Goal: Information Seeking & Learning: Learn about a topic

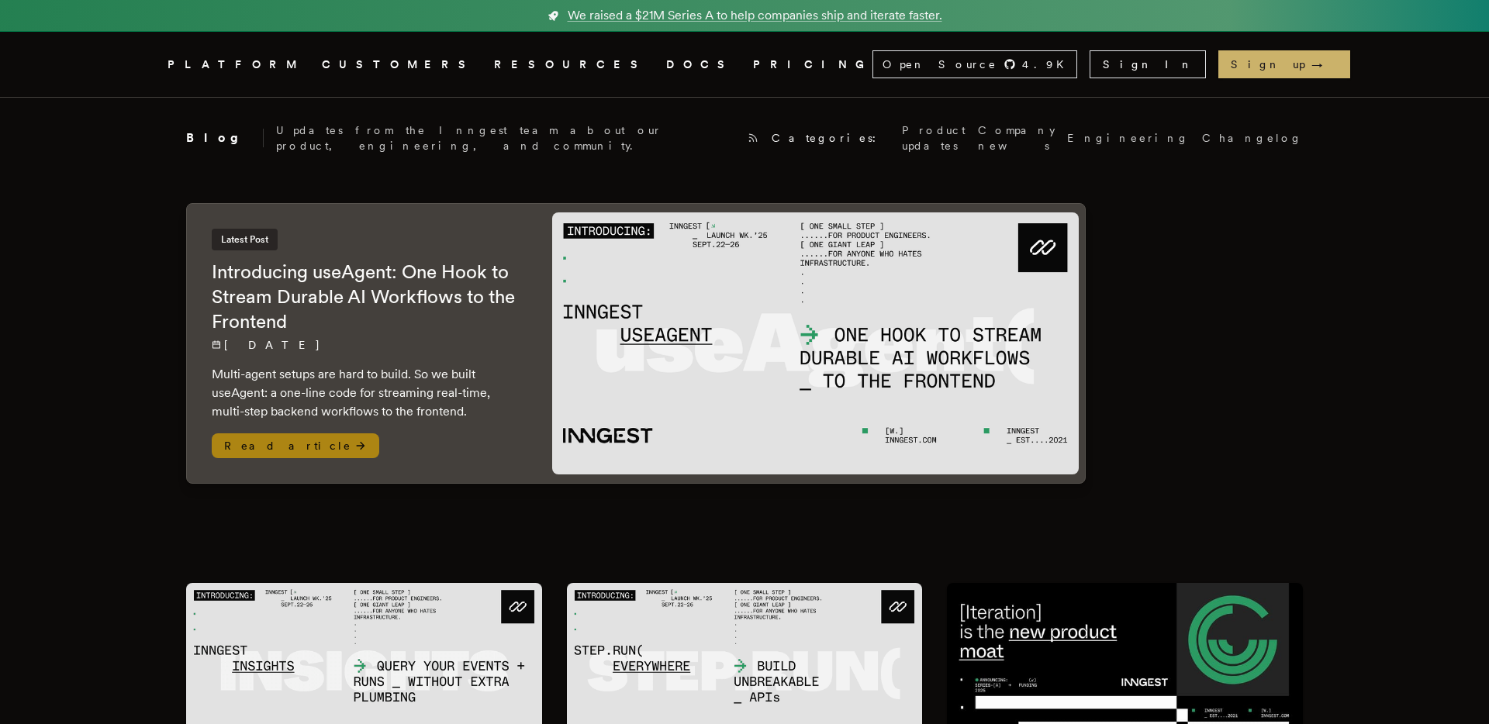
click at [475, 341] on p "[DATE]" at bounding box center [366, 345] width 309 height 16
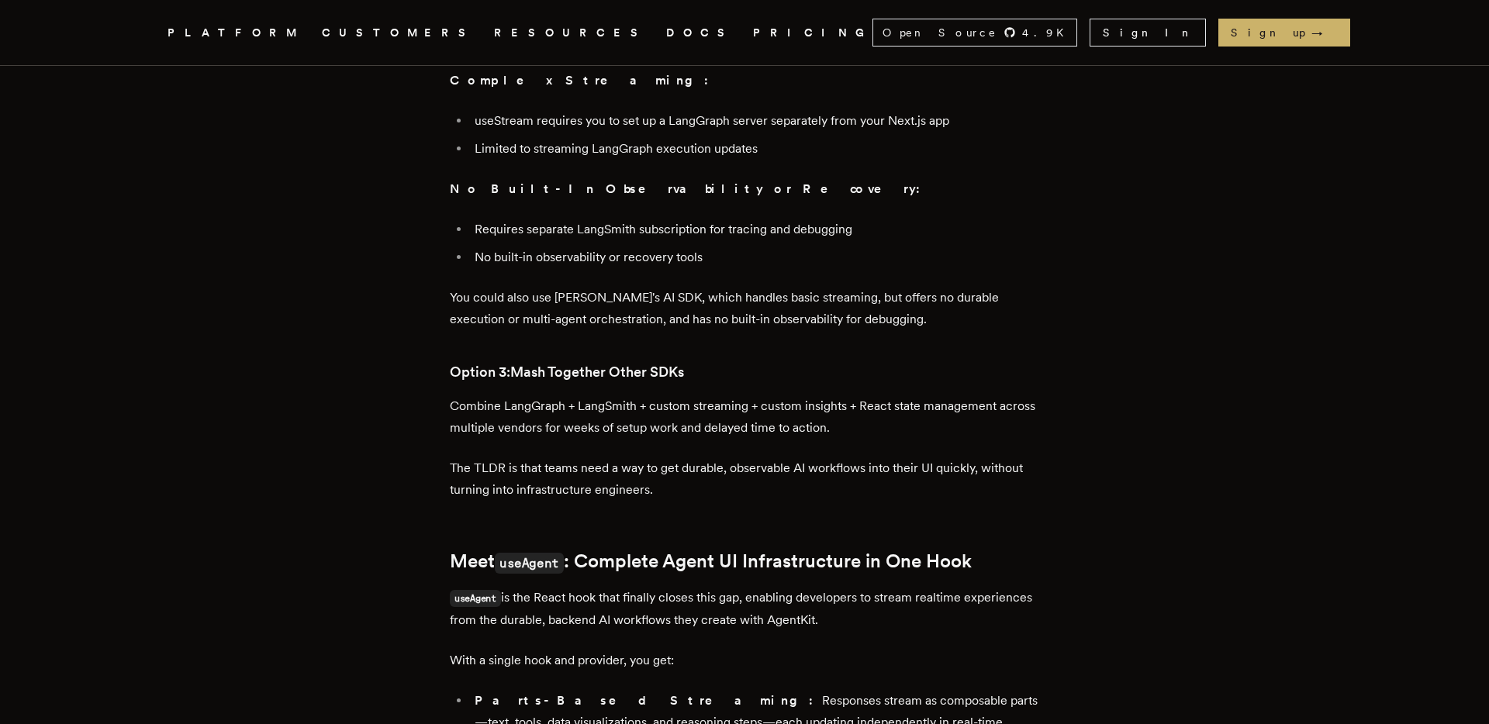
scroll to position [1260, 0]
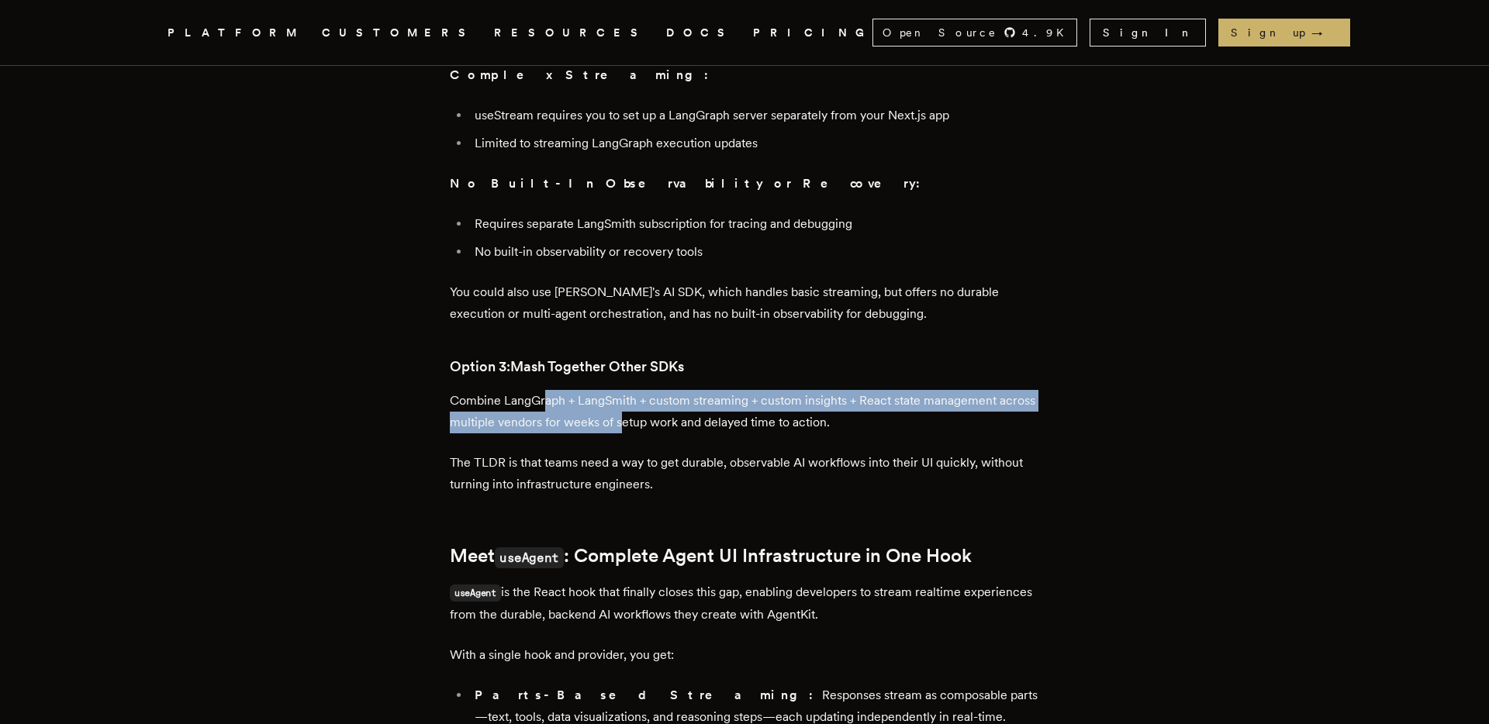
drag, startPoint x: 550, startPoint y: 316, endPoint x: 663, endPoint y: 335, distance: 114.8
click at [663, 390] on p "Combine LangGraph + LangSmith + custom streaming + custom insights + React stat…" at bounding box center [744, 411] width 589 height 43
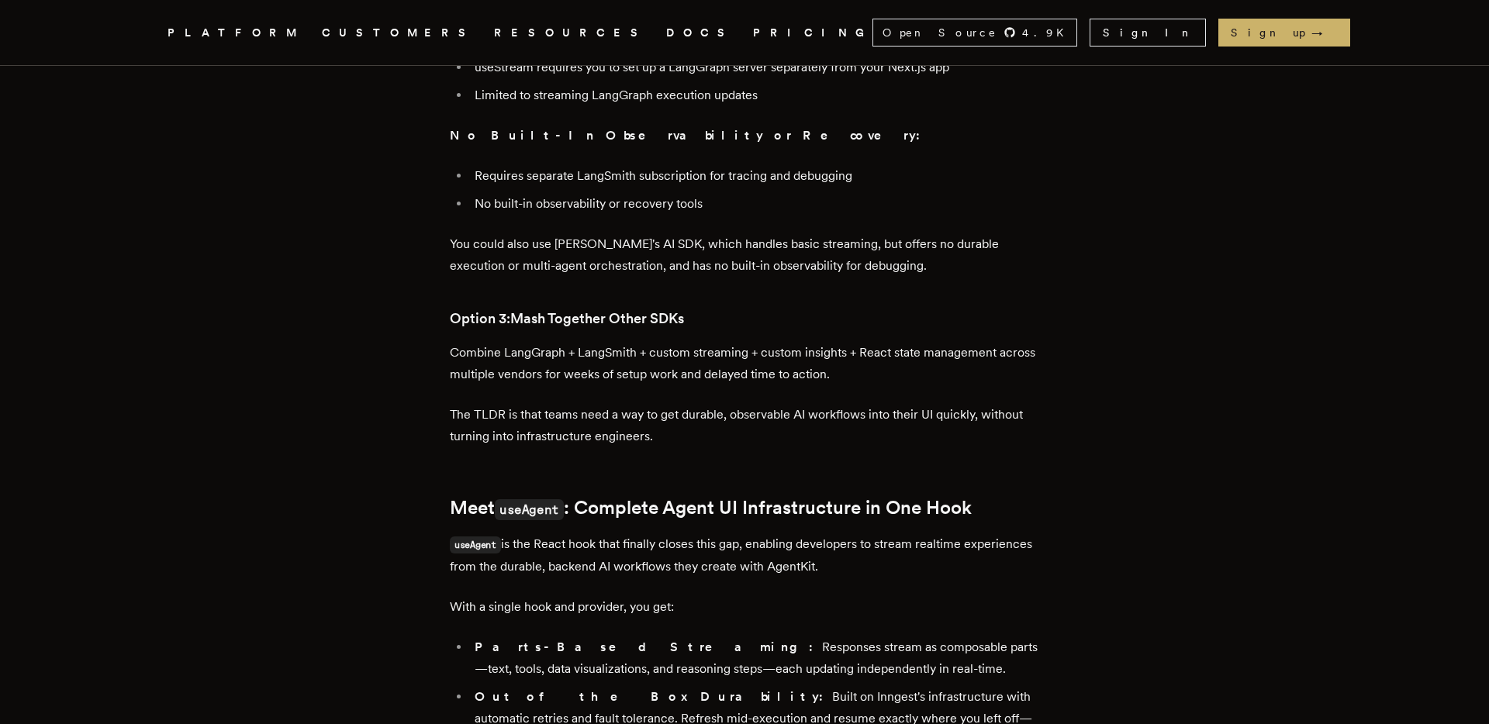
scroll to position [1314, 0]
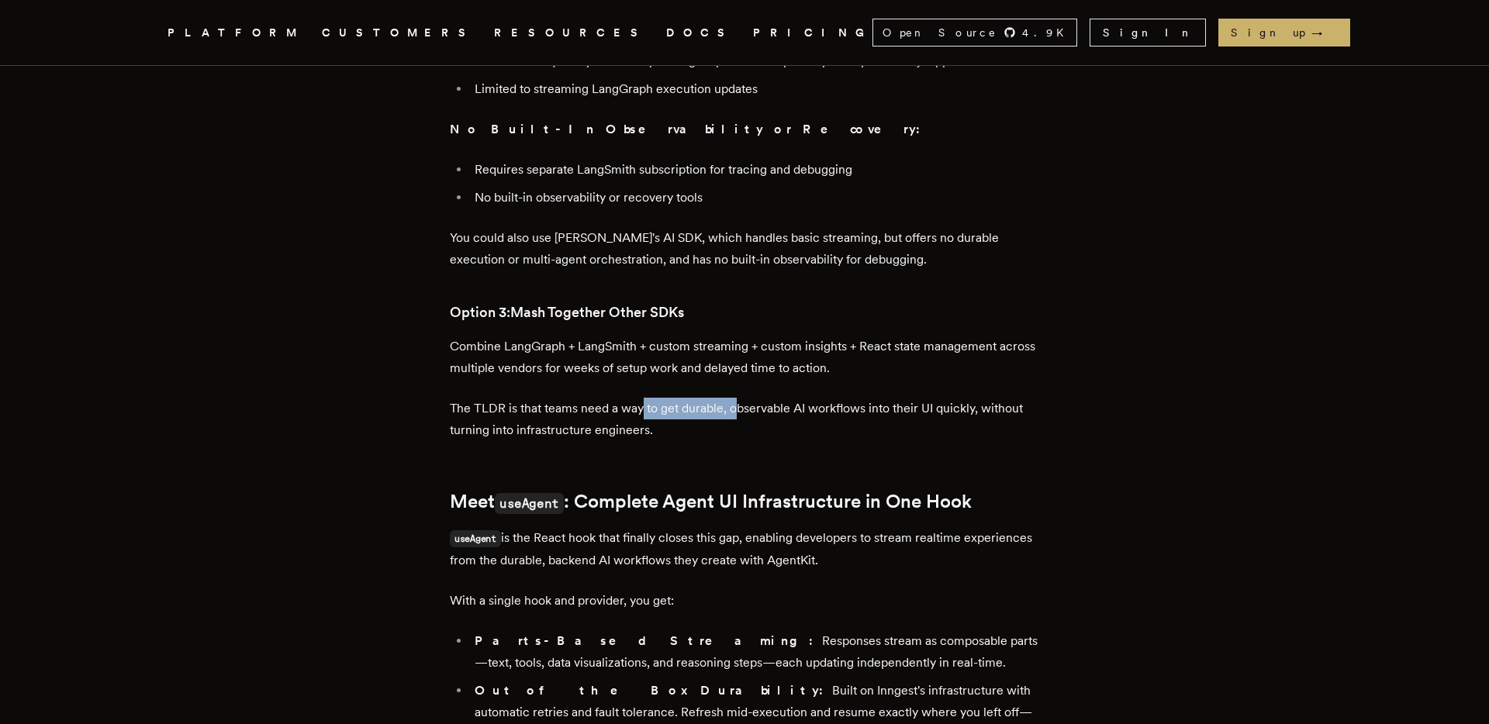
drag, startPoint x: 647, startPoint y: 321, endPoint x: 739, endPoint y: 321, distance: 91.5
click at [739, 398] on p "The TLDR is that teams need a way to get durable, observable AI workflows into …" at bounding box center [744, 419] width 589 height 43
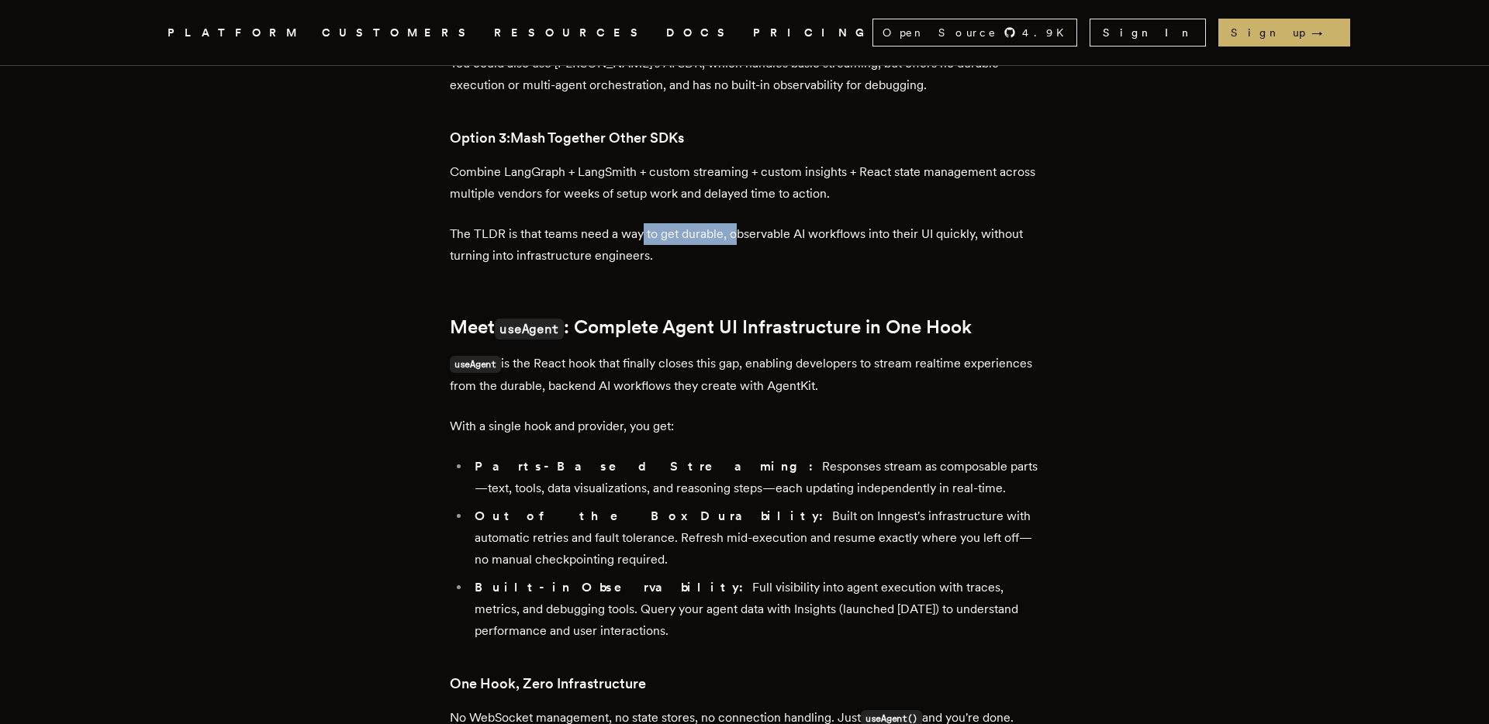
scroll to position [1492, 0]
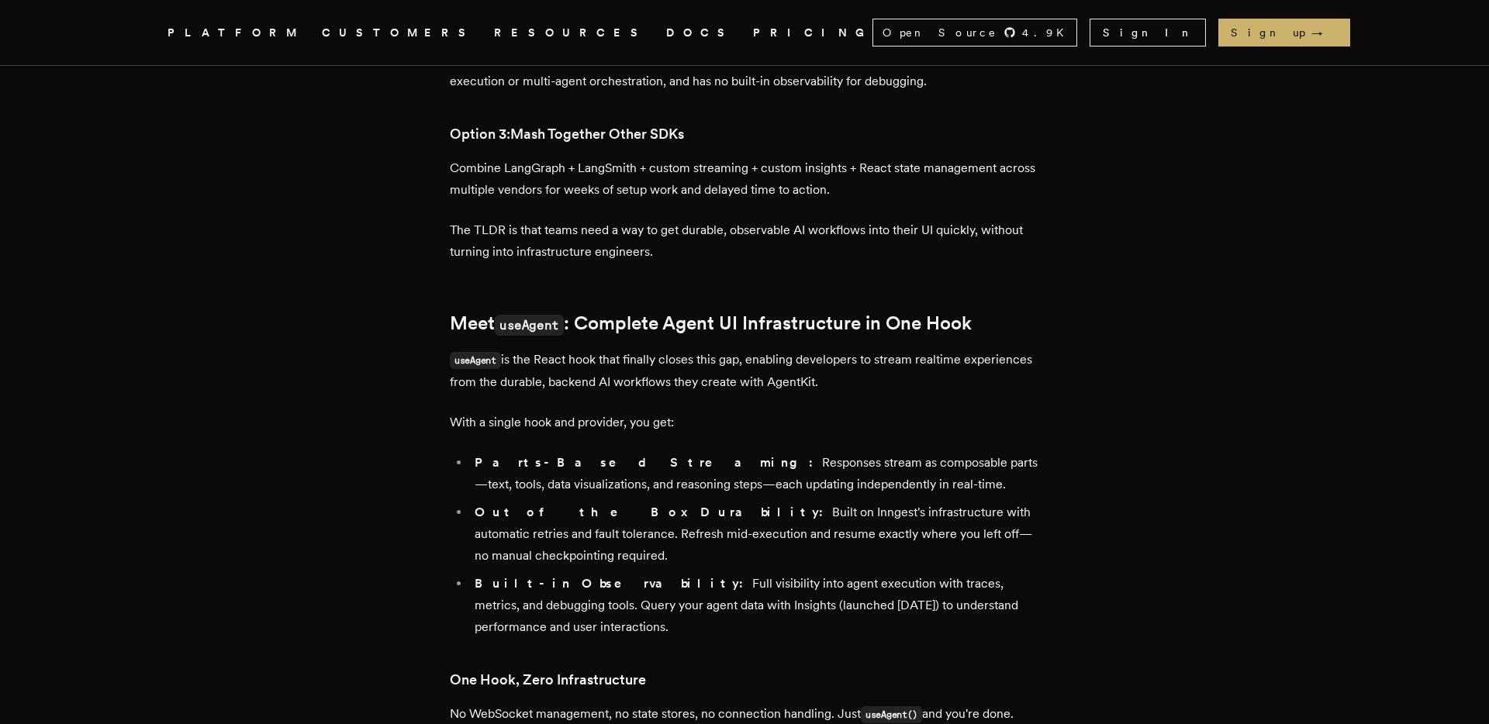
click at [769, 312] on h2 "Meet useAgent : Complete Agent UI Infrastructure in One Hook" at bounding box center [744, 324] width 589 height 24
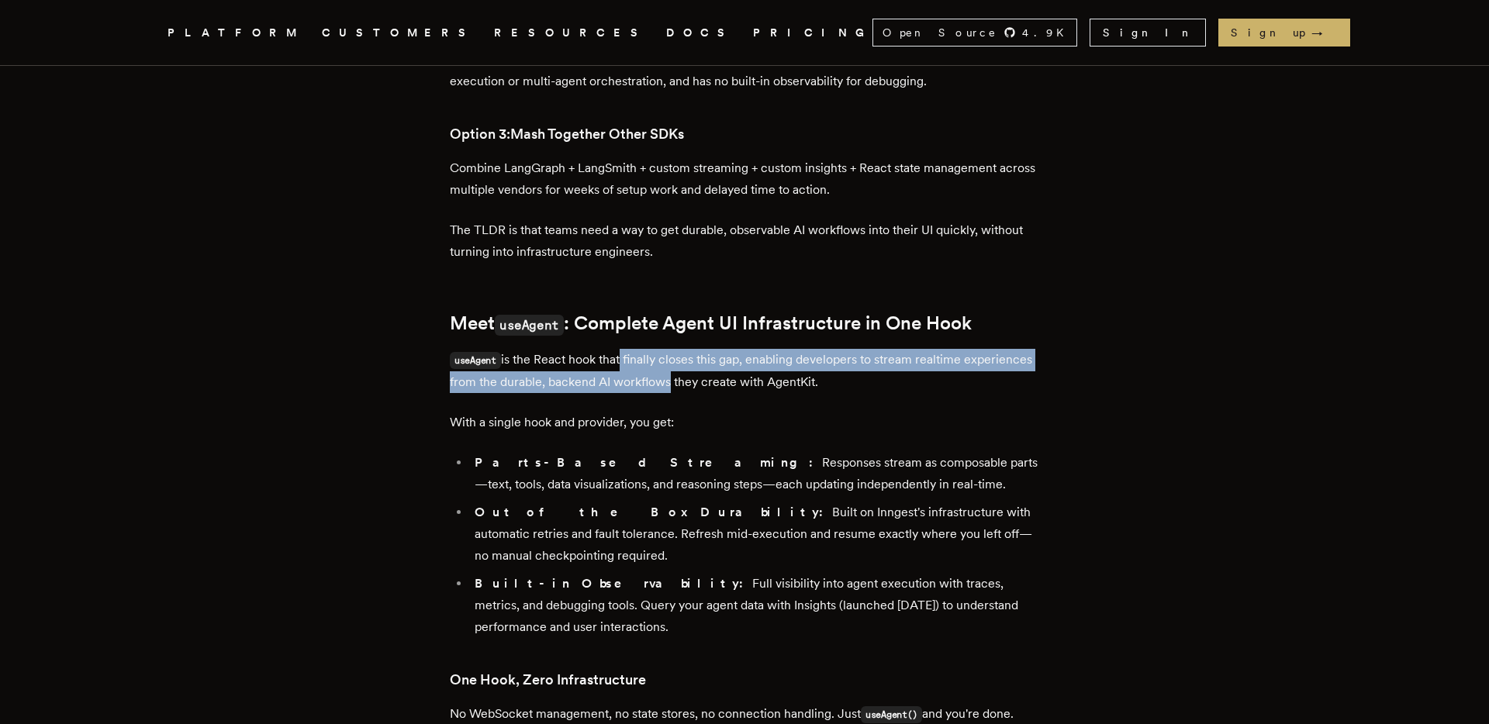
drag, startPoint x: 623, startPoint y: 274, endPoint x: 740, endPoint y: 299, distance: 120.6
click at [740, 349] on p "useAgent is the React hook that finally closes this gap, enabling developers to…" at bounding box center [744, 371] width 589 height 44
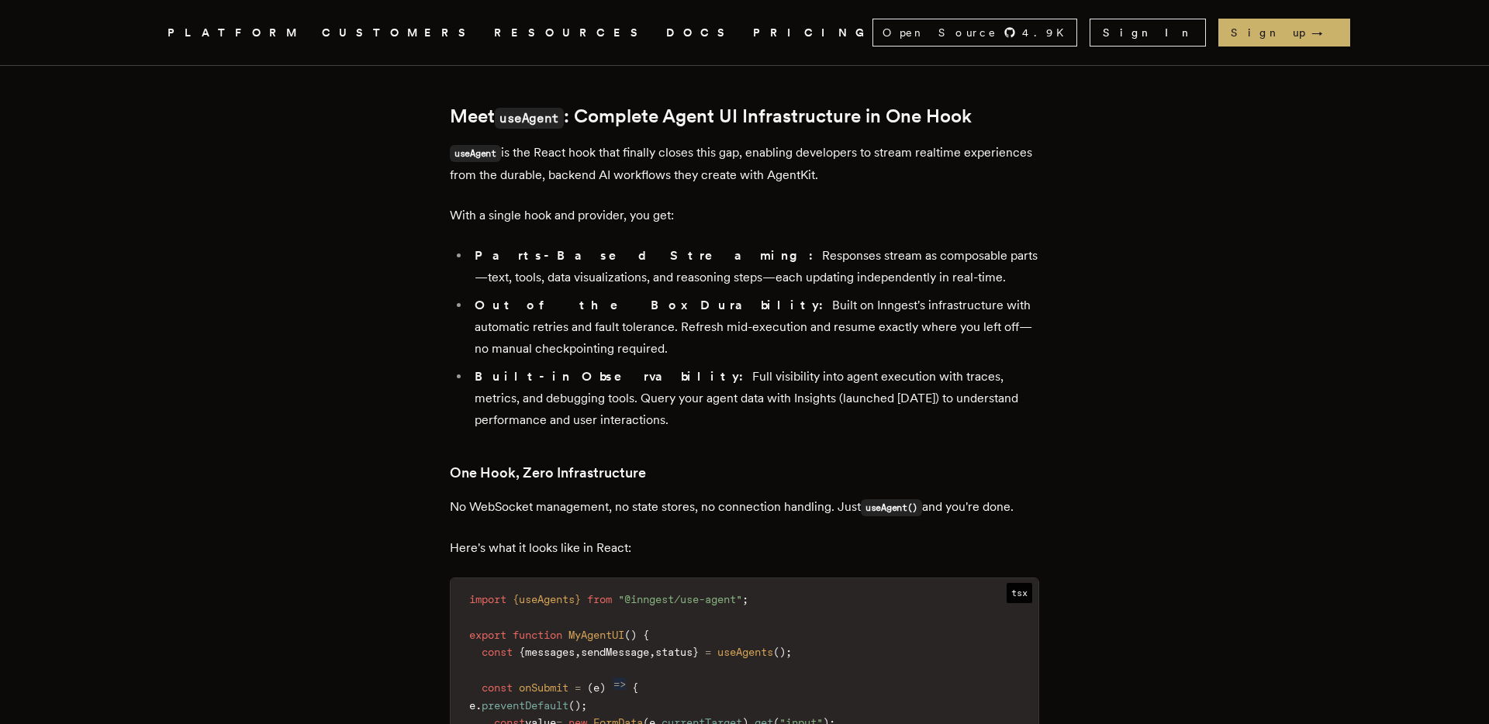
scroll to position [1705, 0]
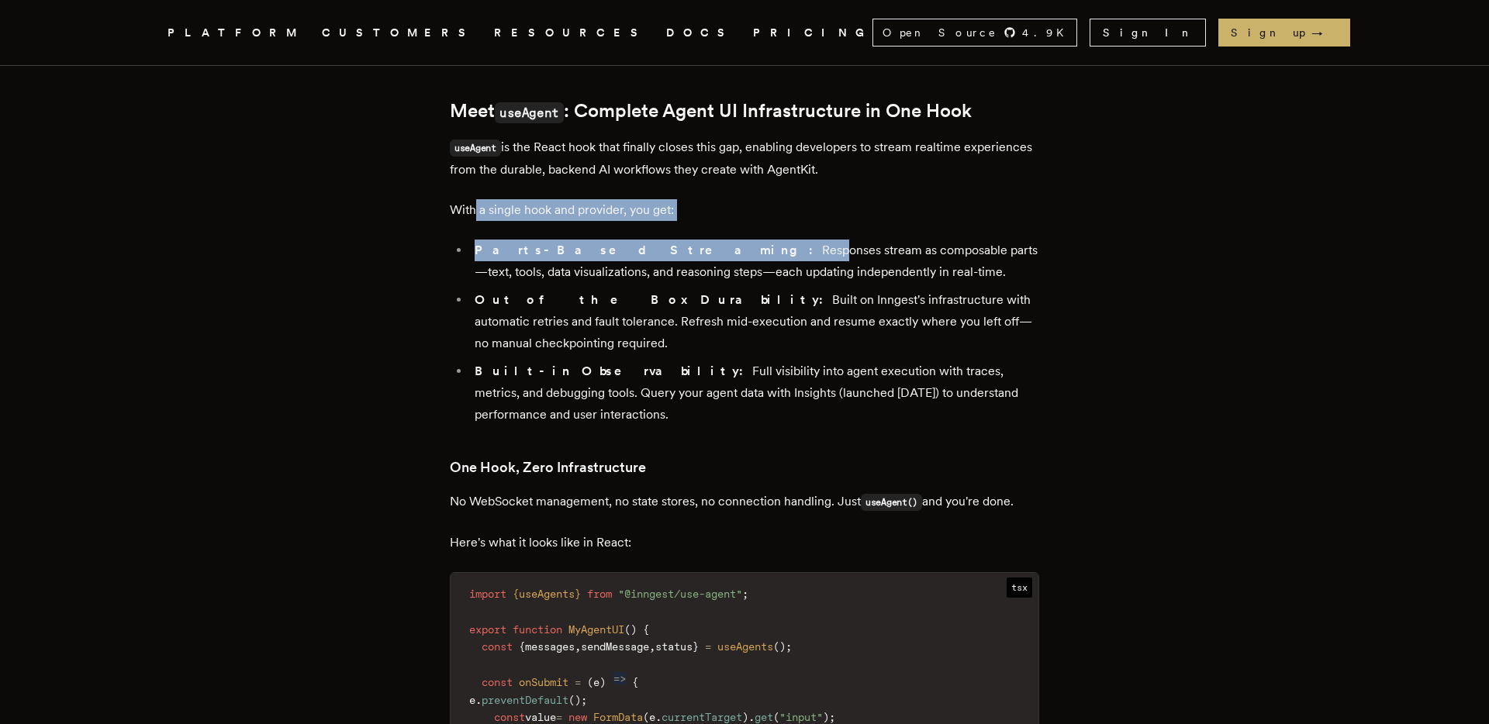
drag, startPoint x: 481, startPoint y: 126, endPoint x: 637, endPoint y: 154, distance: 157.5
click at [637, 154] on div "TLDR: Multi-agent setups are hard to build. So we built useAgent: a one-line co…" at bounding box center [744, 295] width 589 height 2617
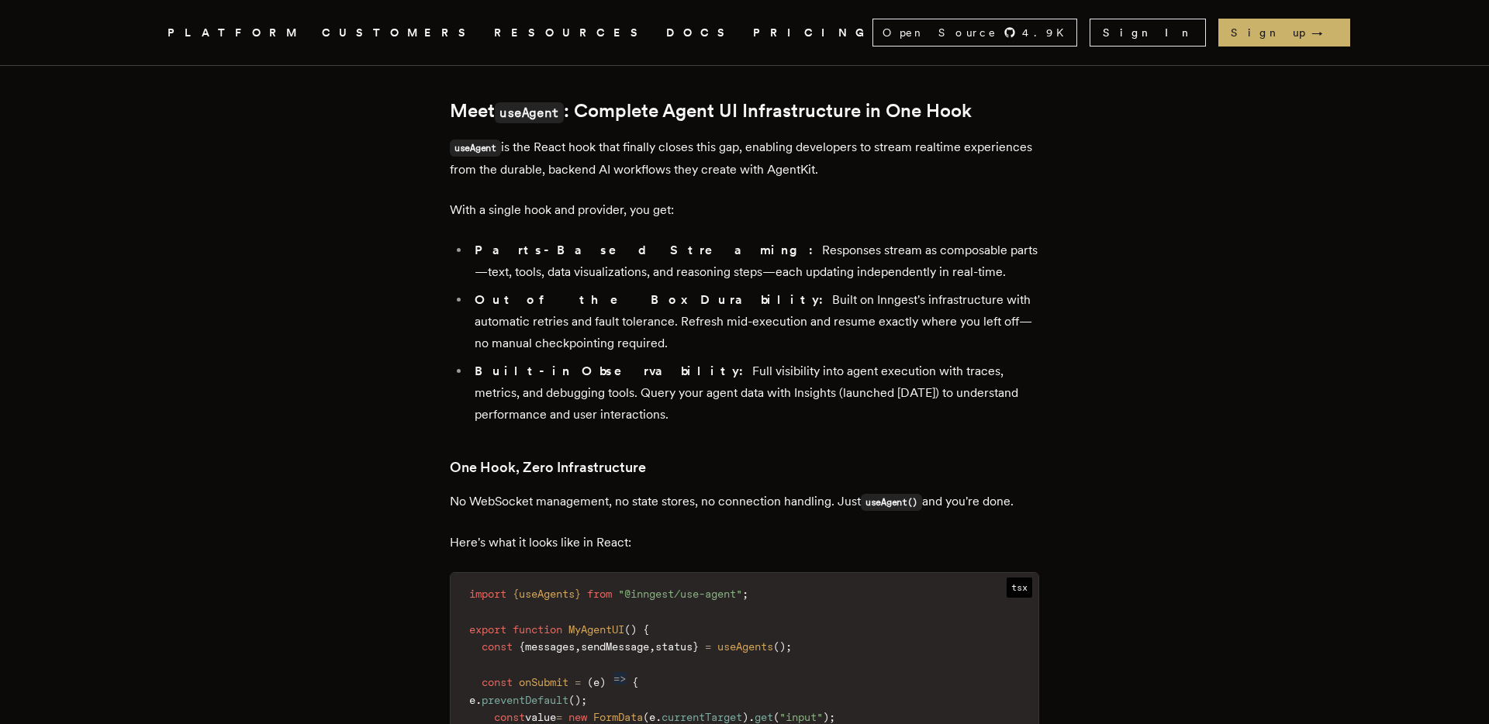
click at [642, 240] on li "Parts-Based Streaming: Responses stream as composable parts—text, tools, data v…" at bounding box center [754, 261] width 569 height 43
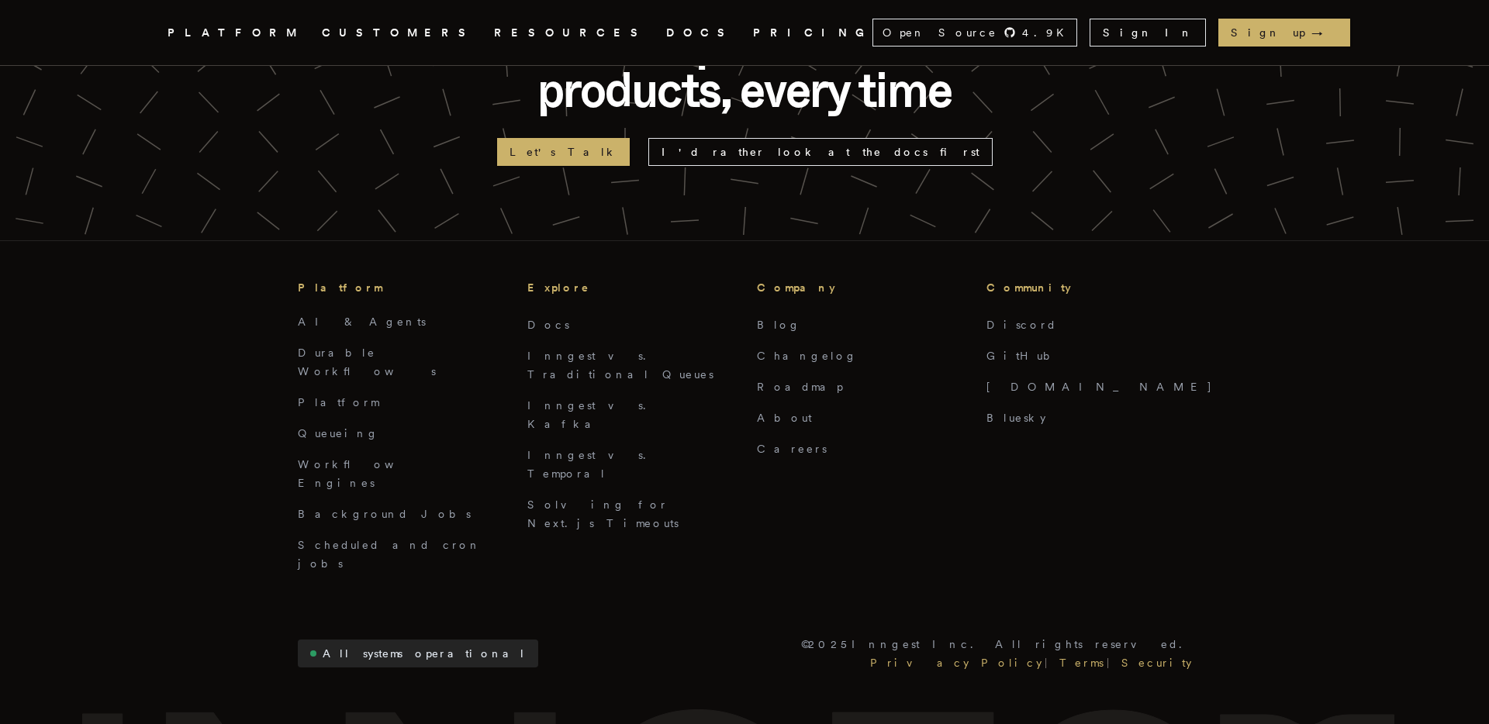
scroll to position [3700, 0]
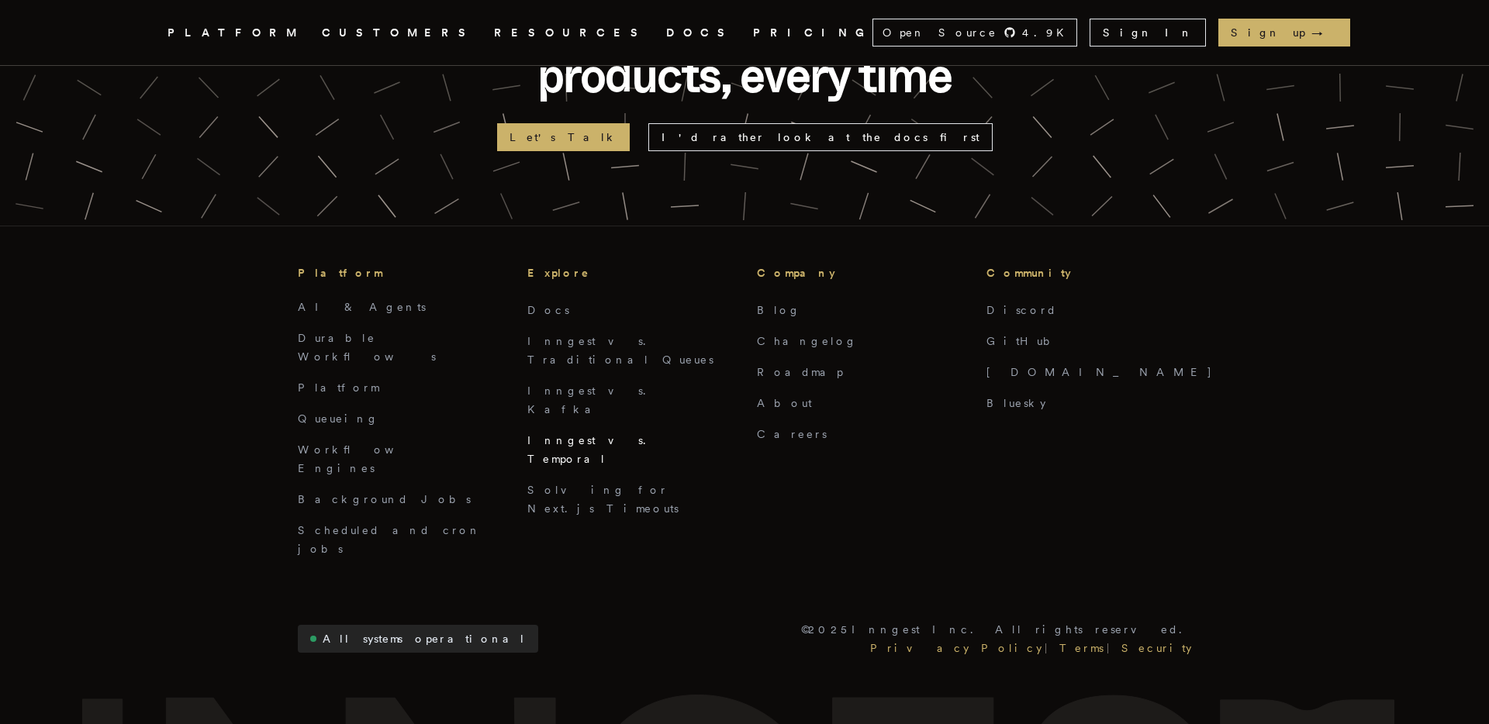
click at [571, 434] on link "Inngest vs. Temporal" at bounding box center [591, 449] width 128 height 31
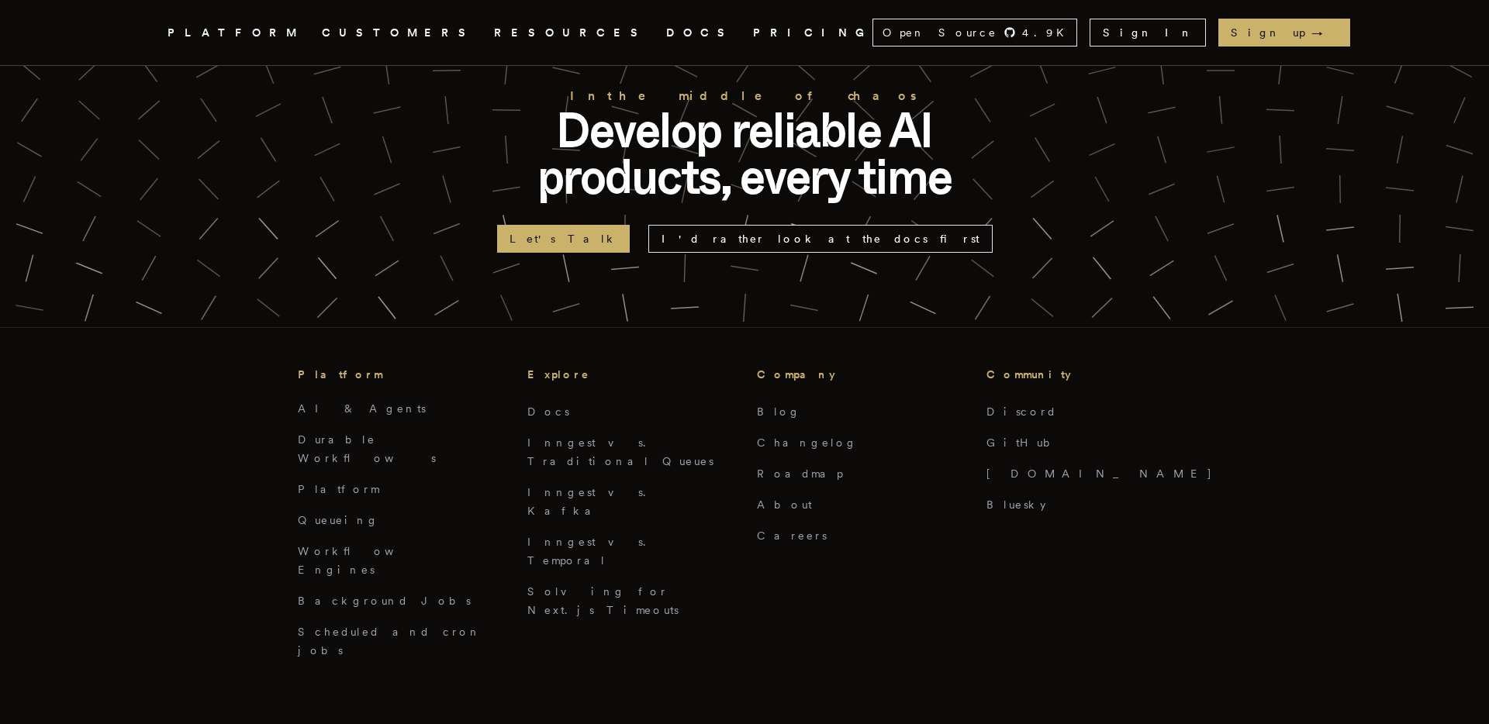
scroll to position [3592, 0]
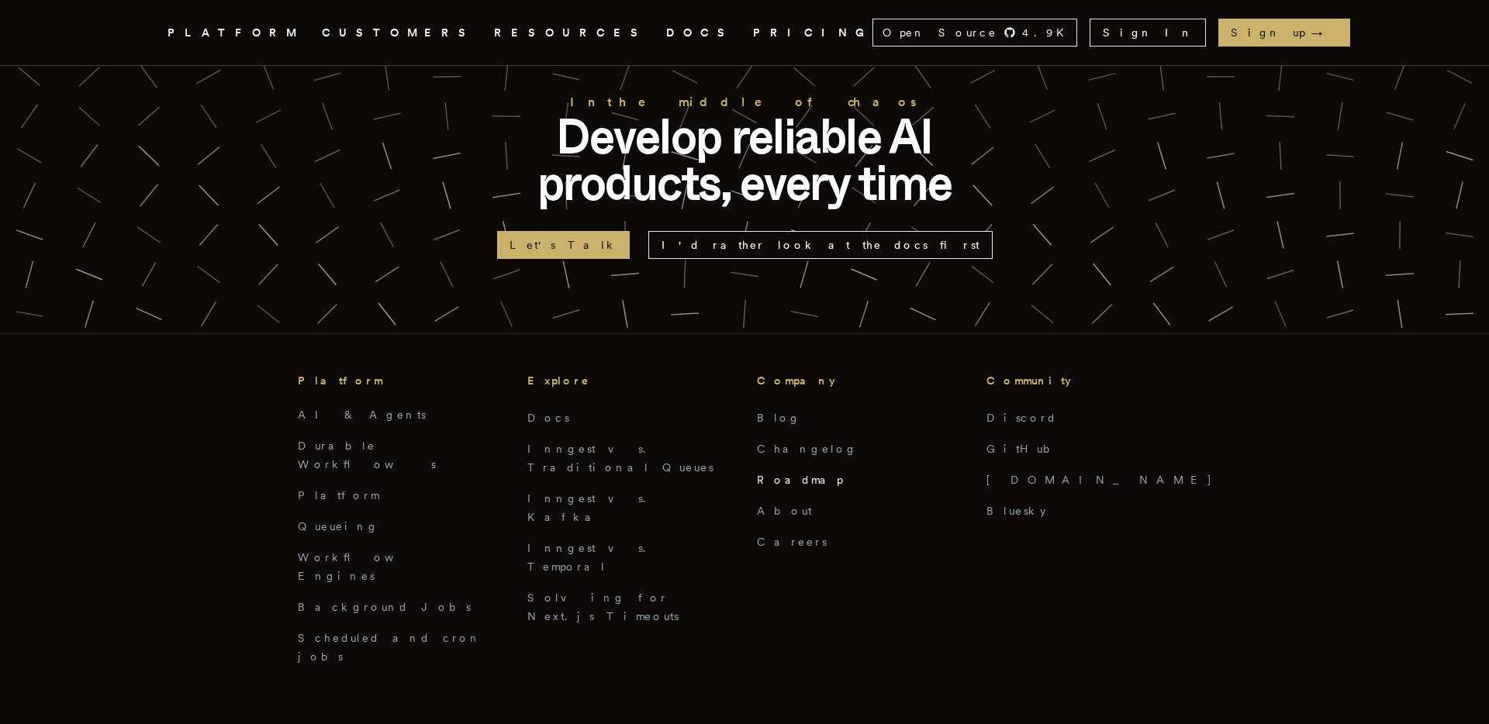
click at [785, 474] on link "Roadmap" at bounding box center [800, 480] width 86 height 12
